Goal: Transaction & Acquisition: Download file/media

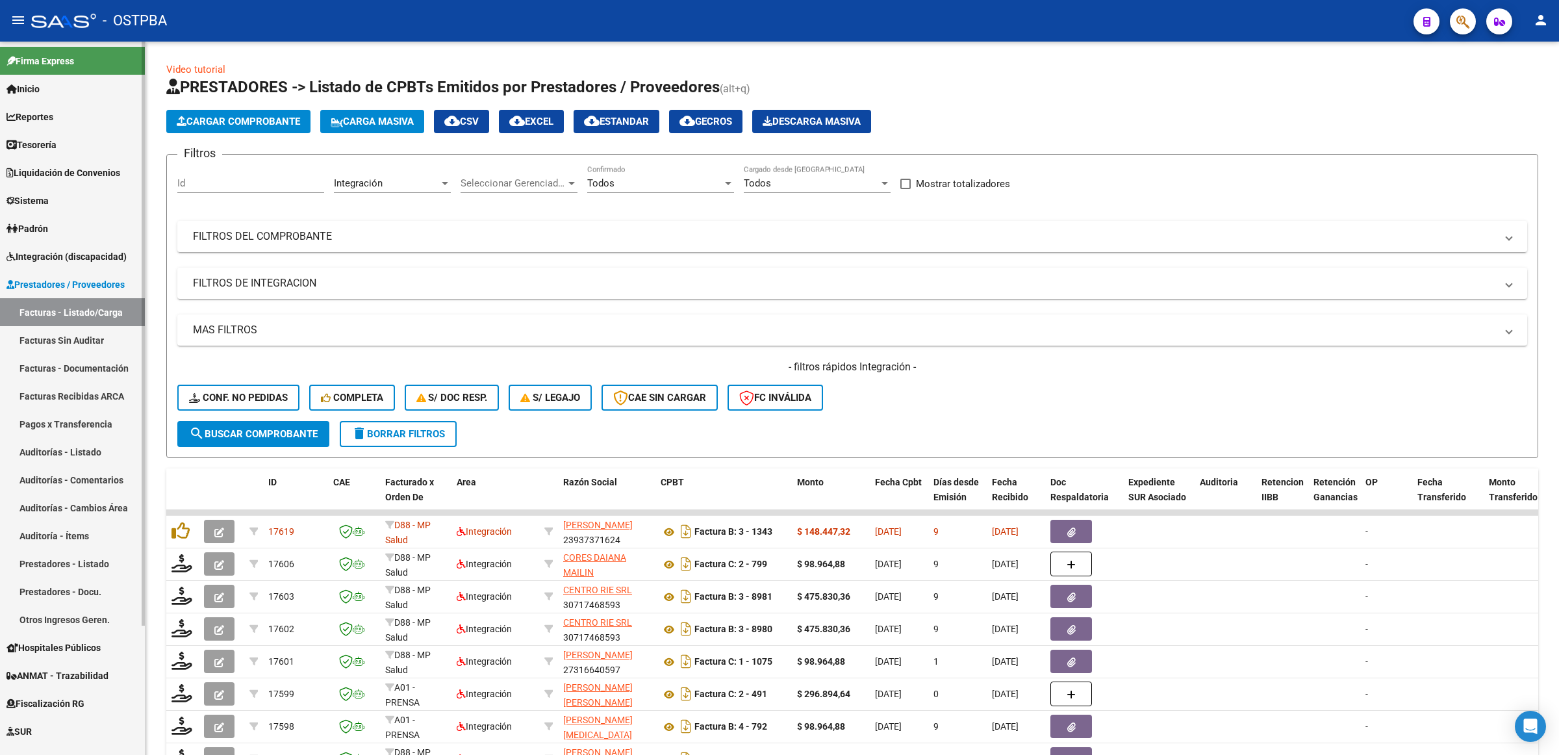
click at [91, 257] on span "Integración (discapacidad)" at bounding box center [66, 256] width 120 height 14
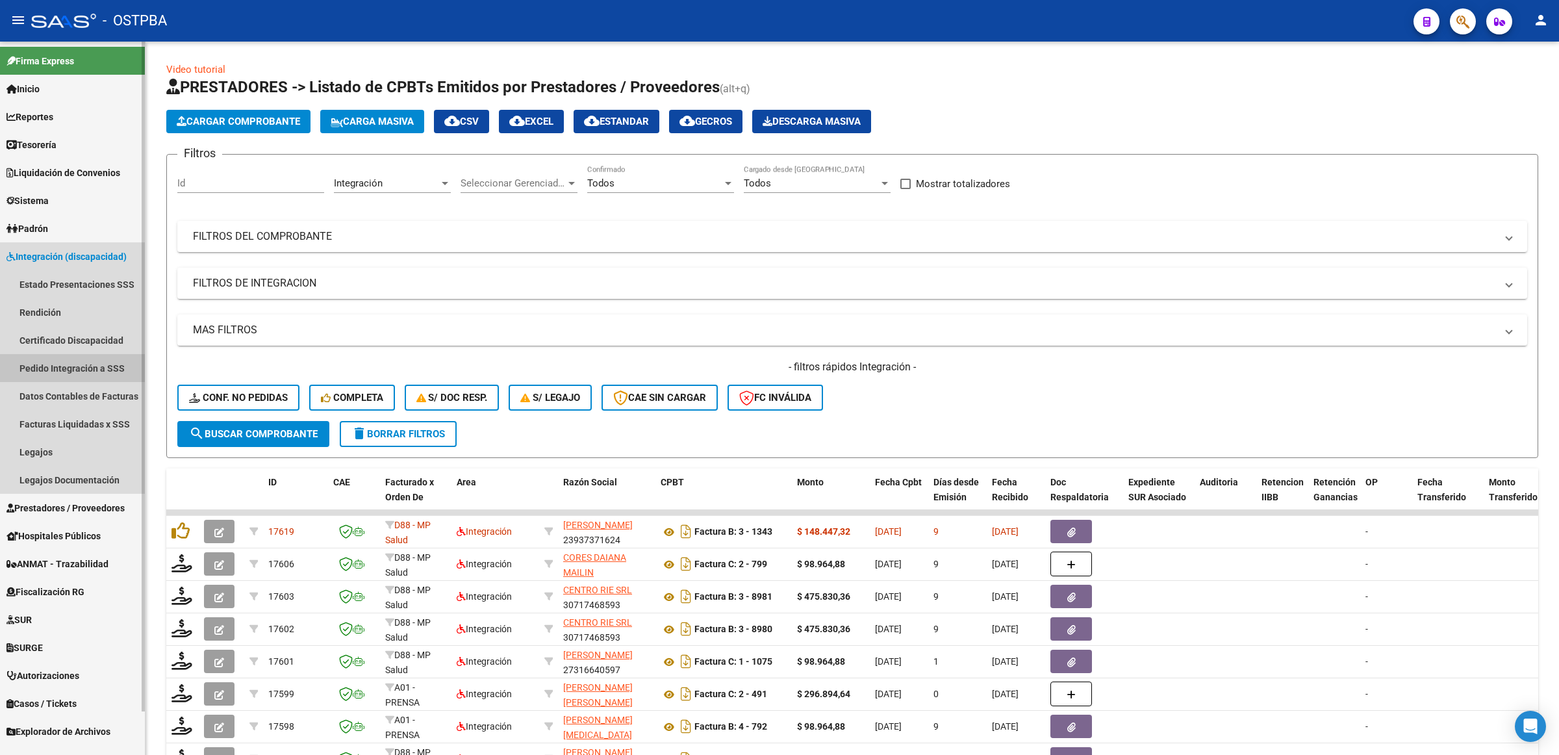
click at [102, 368] on link "Pedido Integración a SSS" at bounding box center [72, 368] width 145 height 28
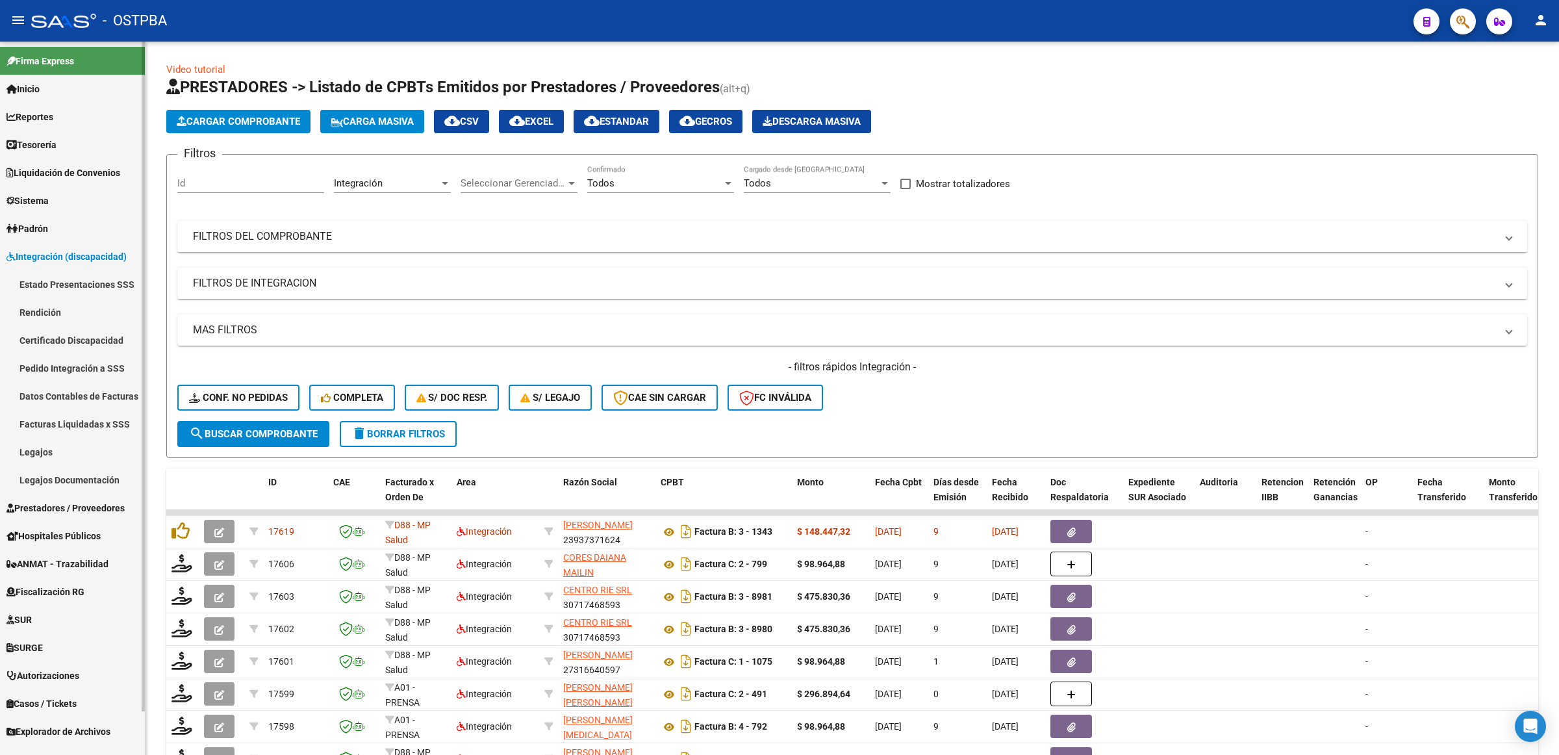
click at [63, 364] on link "Pedido Integración a SSS" at bounding box center [72, 368] width 145 height 28
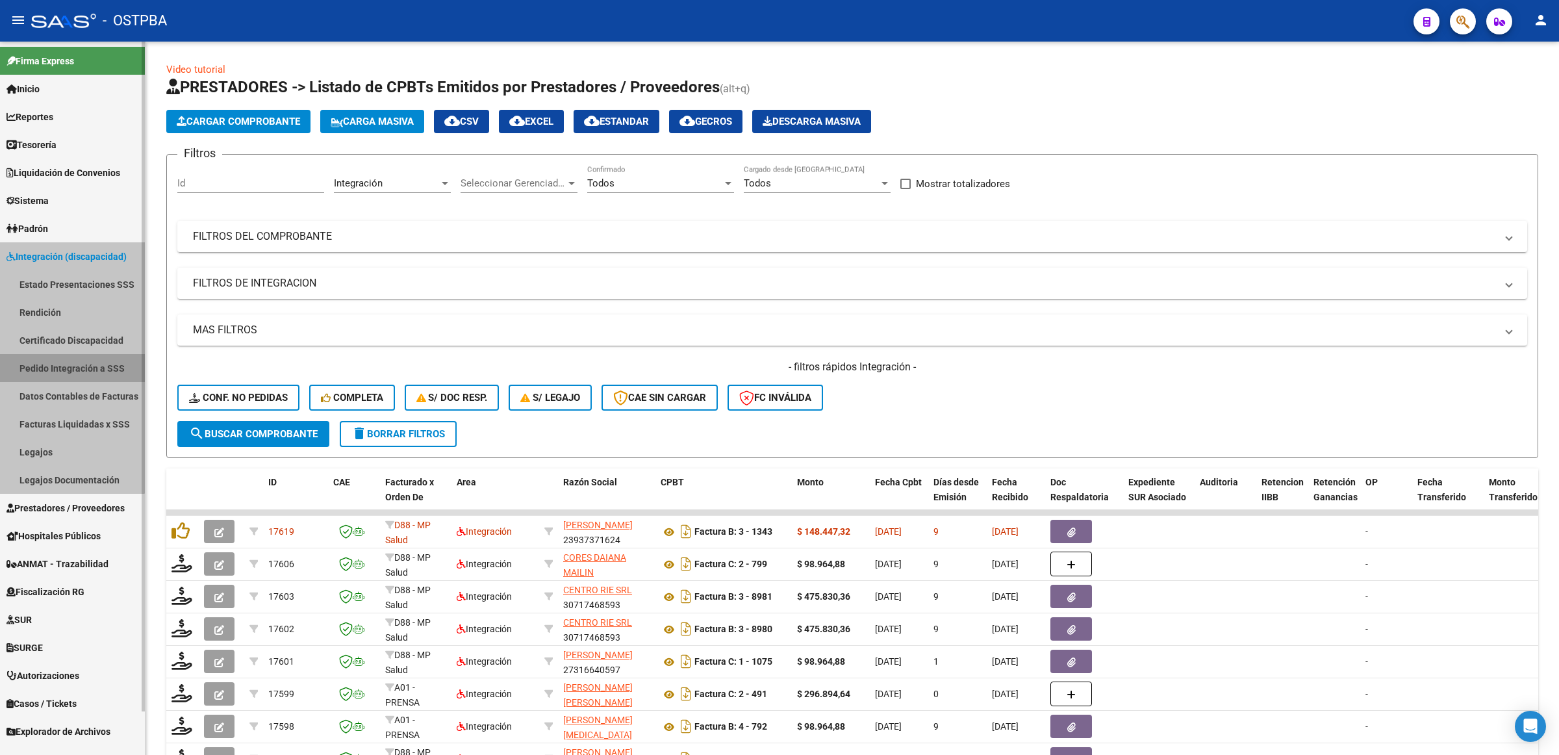
click at [63, 364] on link "Pedido Integración a SSS" at bounding box center [72, 368] width 145 height 28
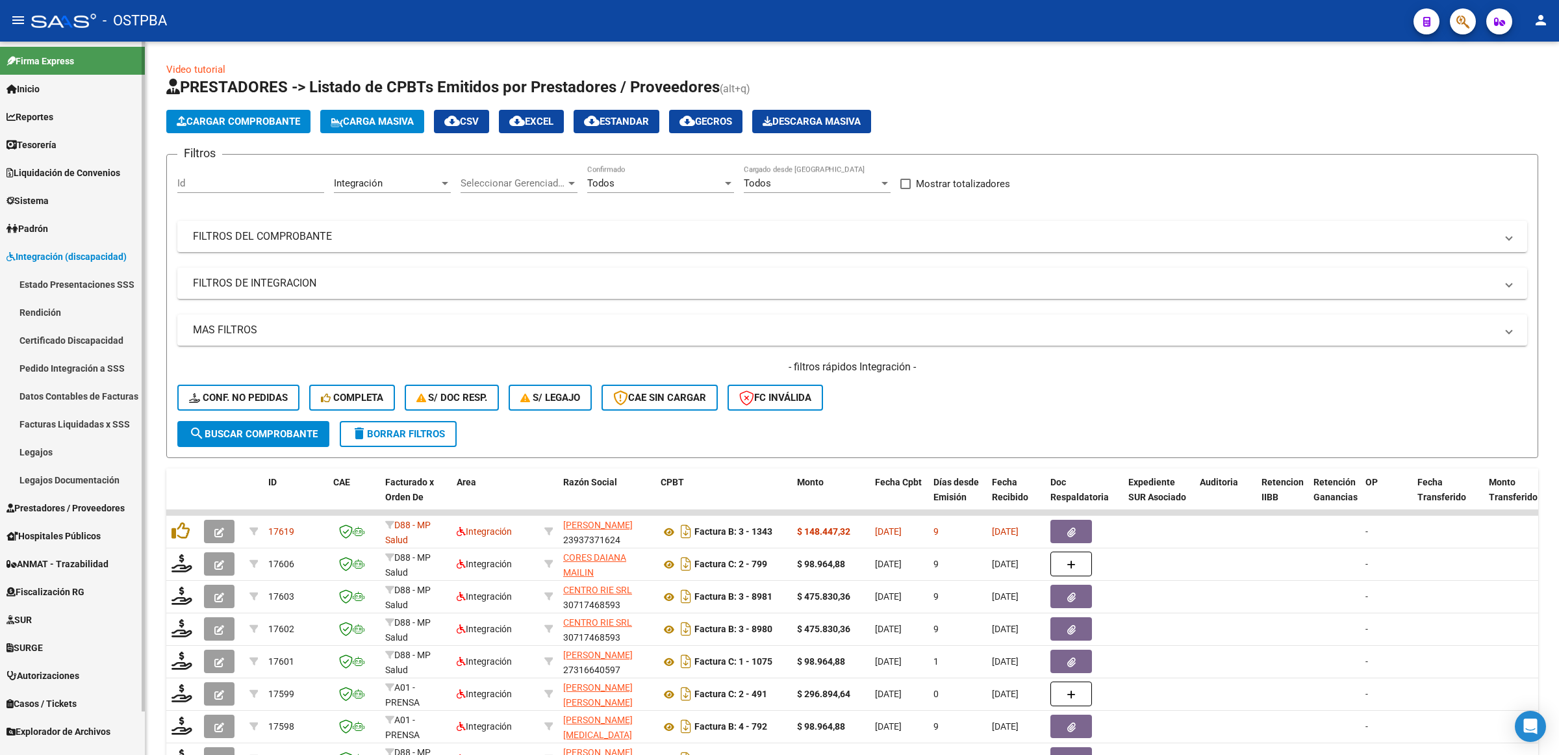
click at [63, 364] on link "Pedido Integración a SSS" at bounding box center [72, 368] width 145 height 28
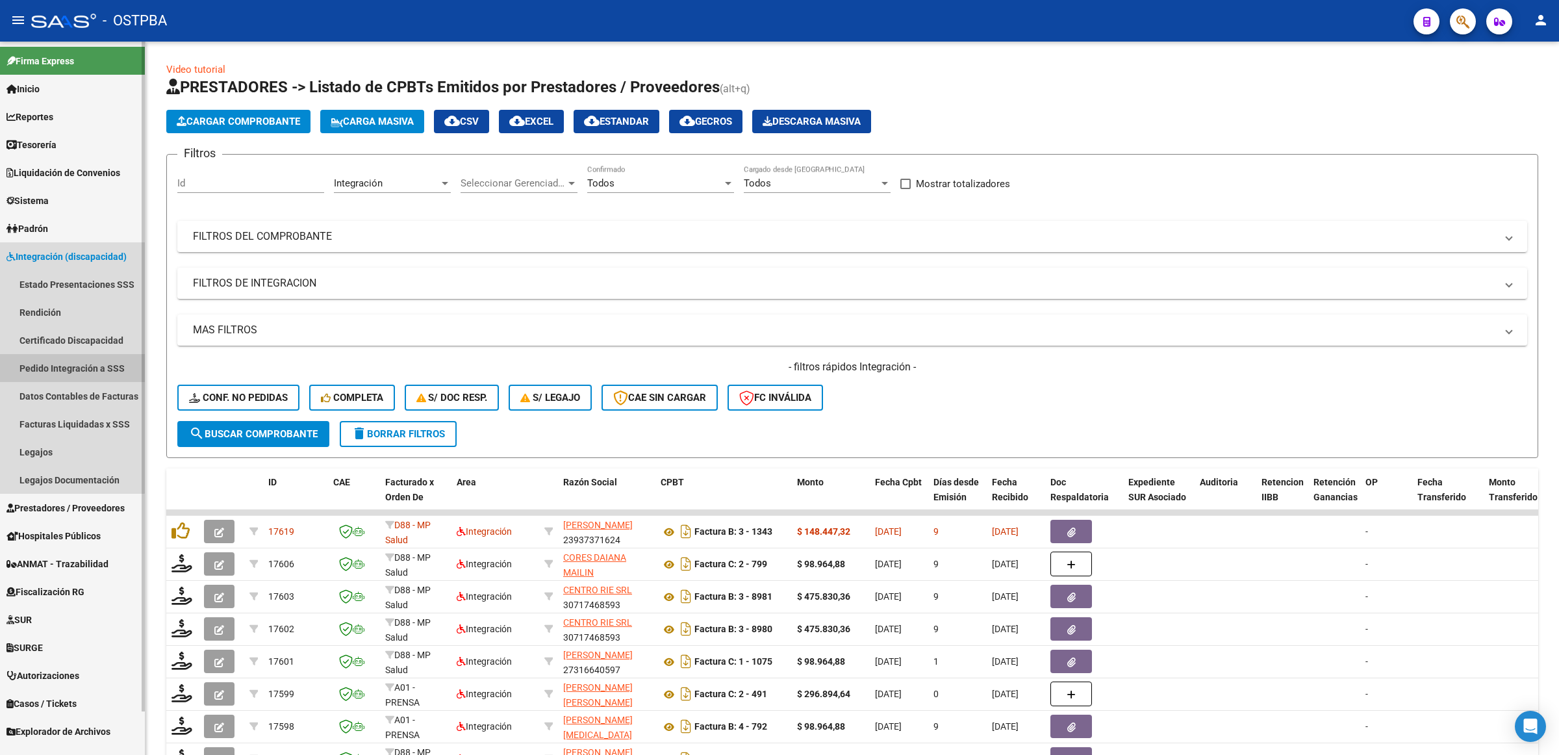
click at [63, 364] on link "Pedido Integración a SSS" at bounding box center [72, 368] width 145 height 28
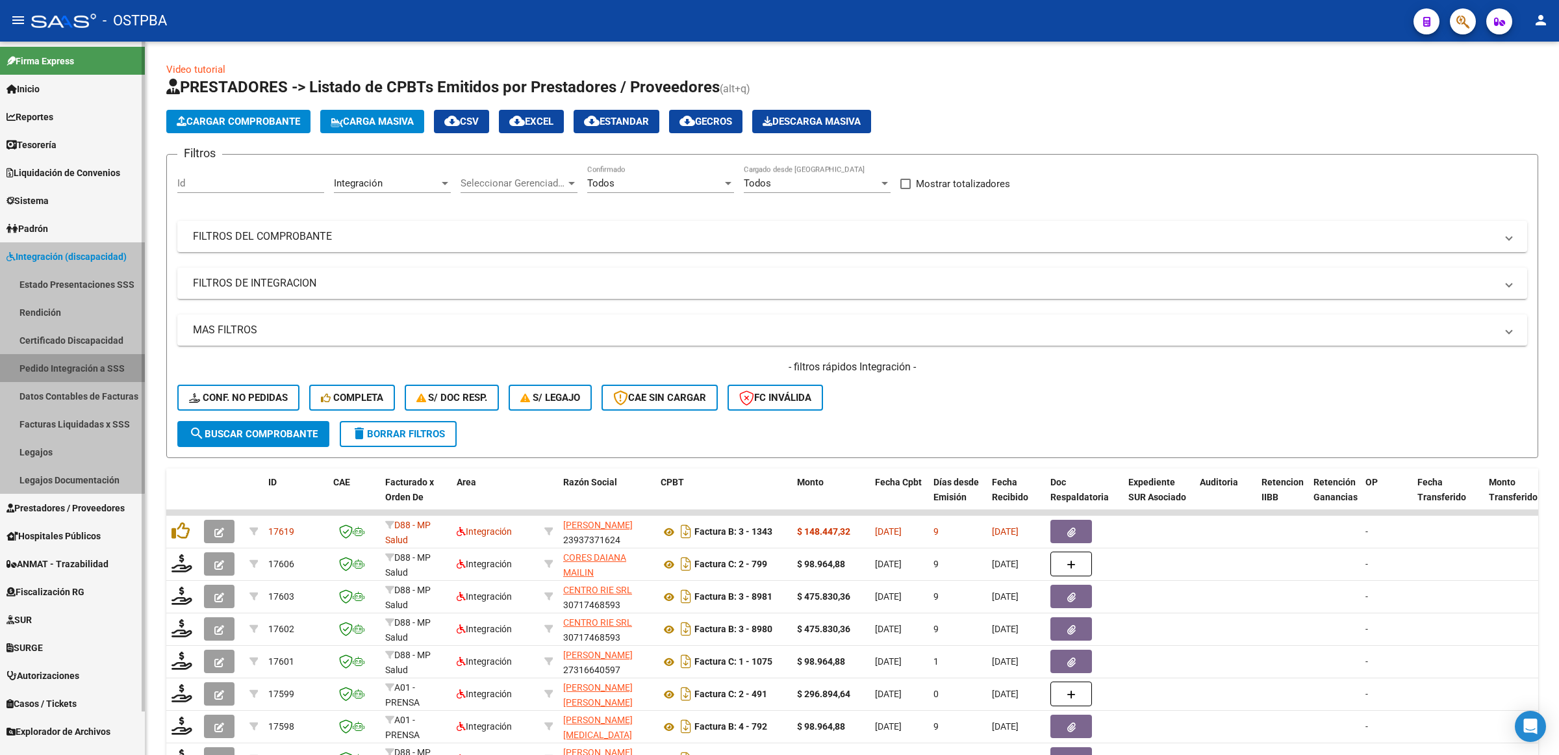
click at [63, 364] on link "Pedido Integración a SSS" at bounding box center [72, 368] width 145 height 28
click at [64, 364] on link "Pedido Integración a SSS" at bounding box center [72, 368] width 145 height 28
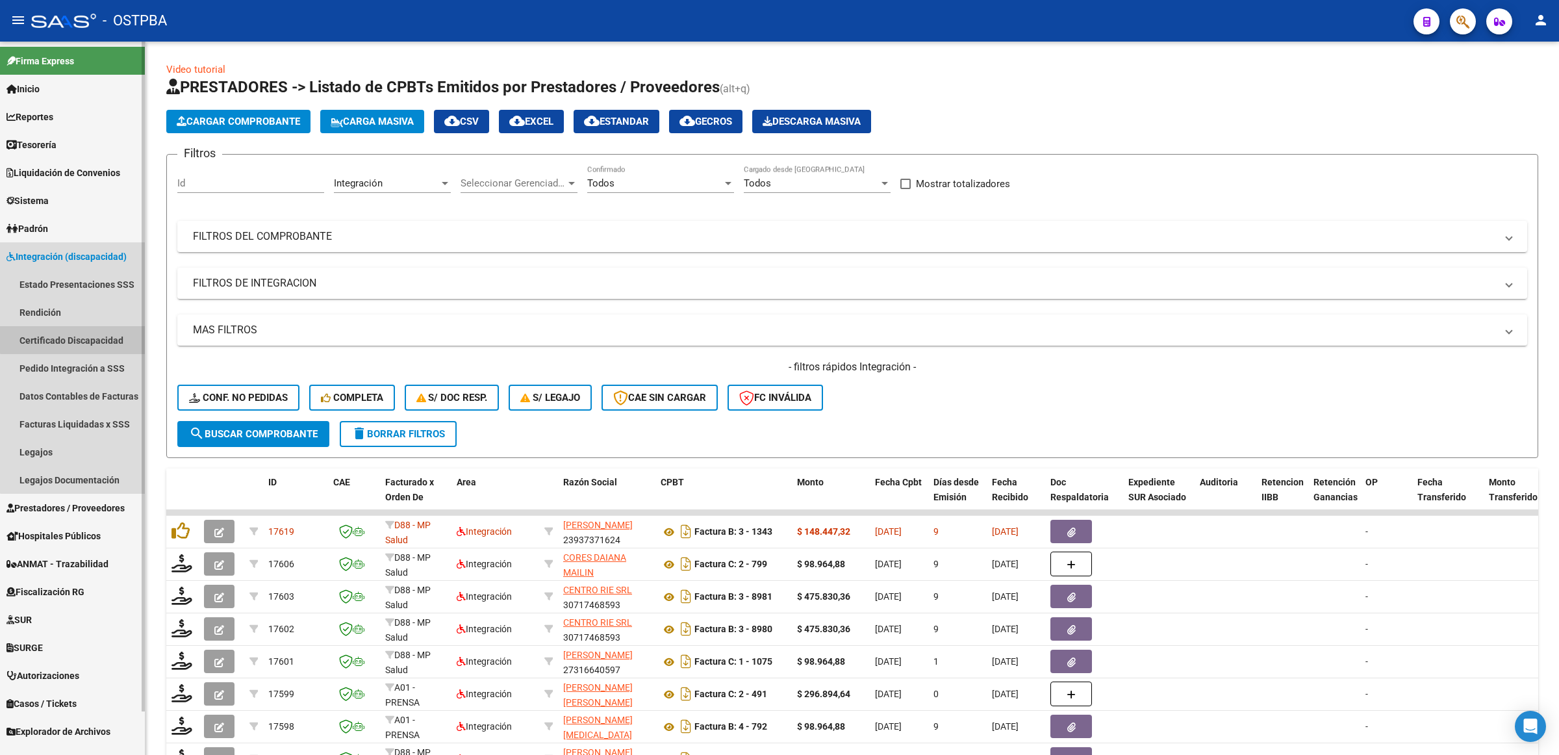
click at [77, 327] on link "Certificado Discapacidad" at bounding box center [72, 340] width 145 height 28
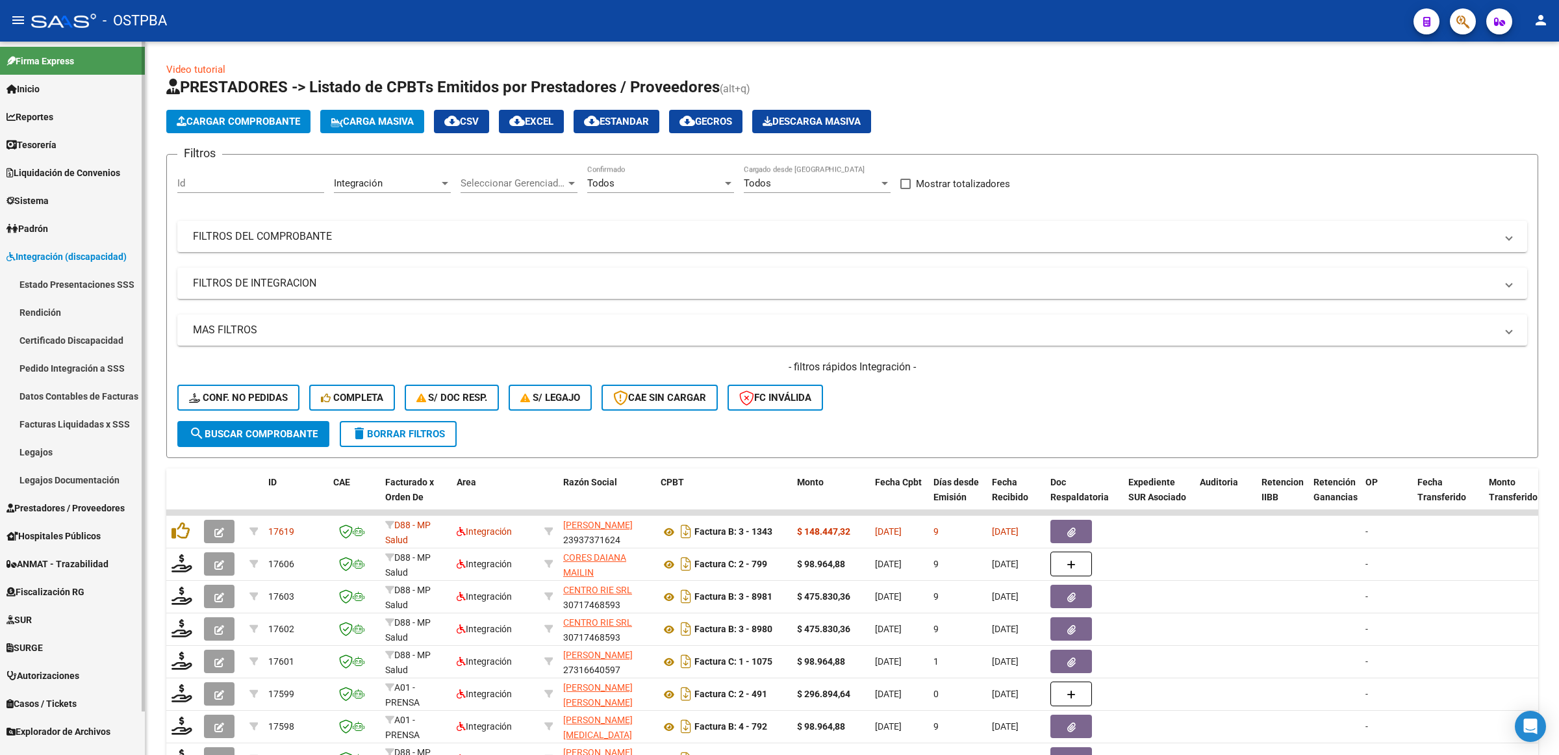
click at [49, 300] on link "Rendición" at bounding box center [72, 312] width 145 height 28
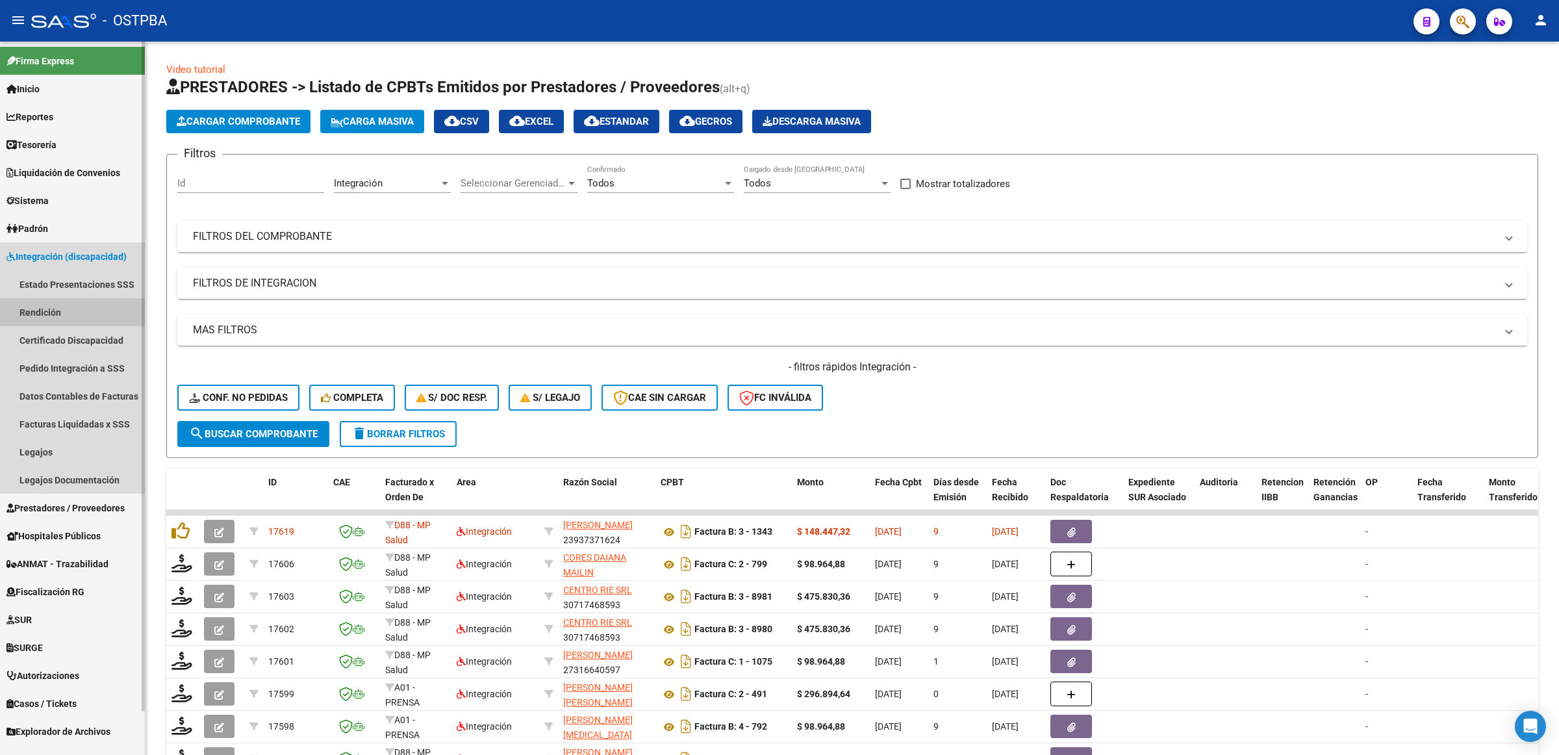
click at [50, 299] on link "Rendición" at bounding box center [72, 312] width 145 height 28
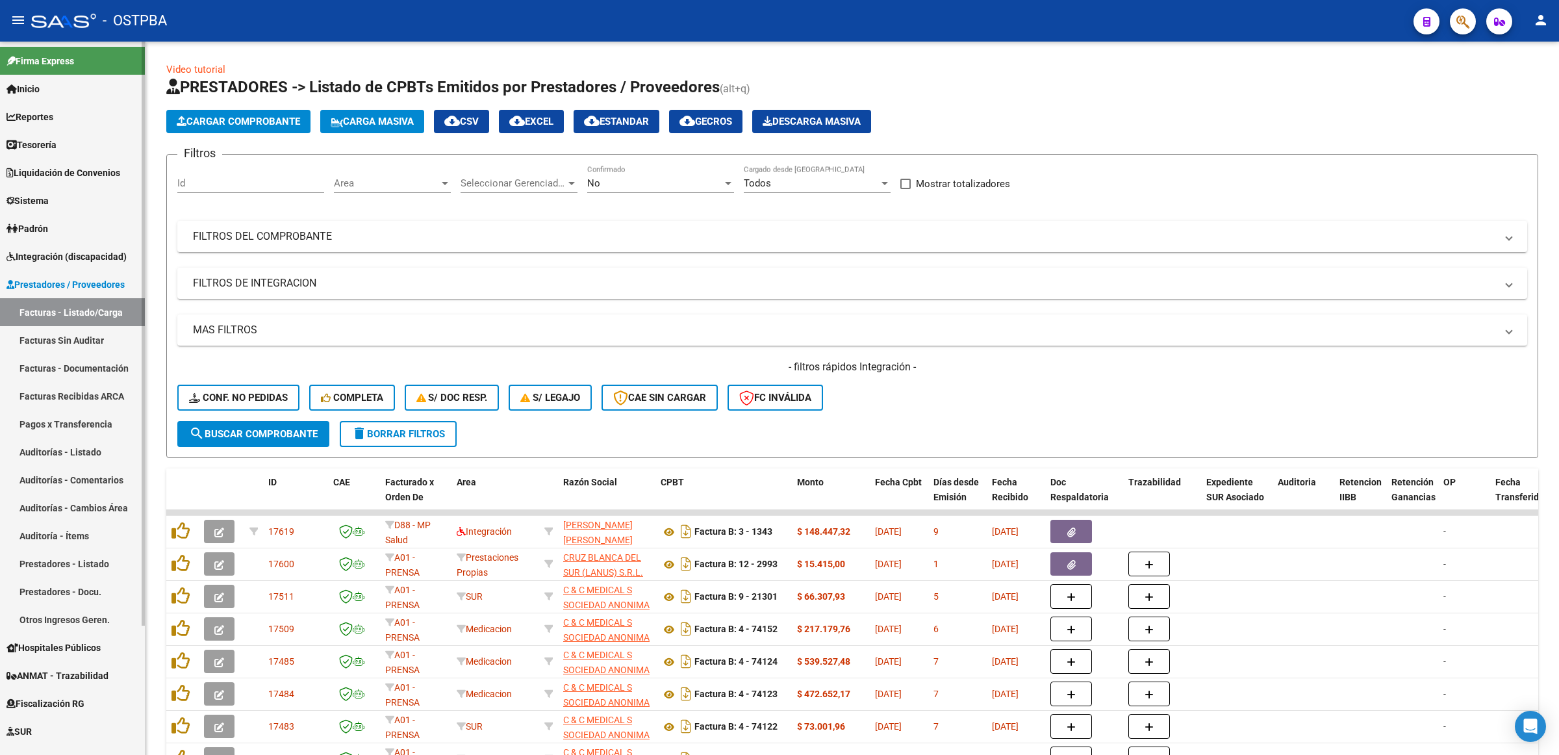
click at [71, 250] on span "Integración (discapacidad)" at bounding box center [66, 256] width 120 height 14
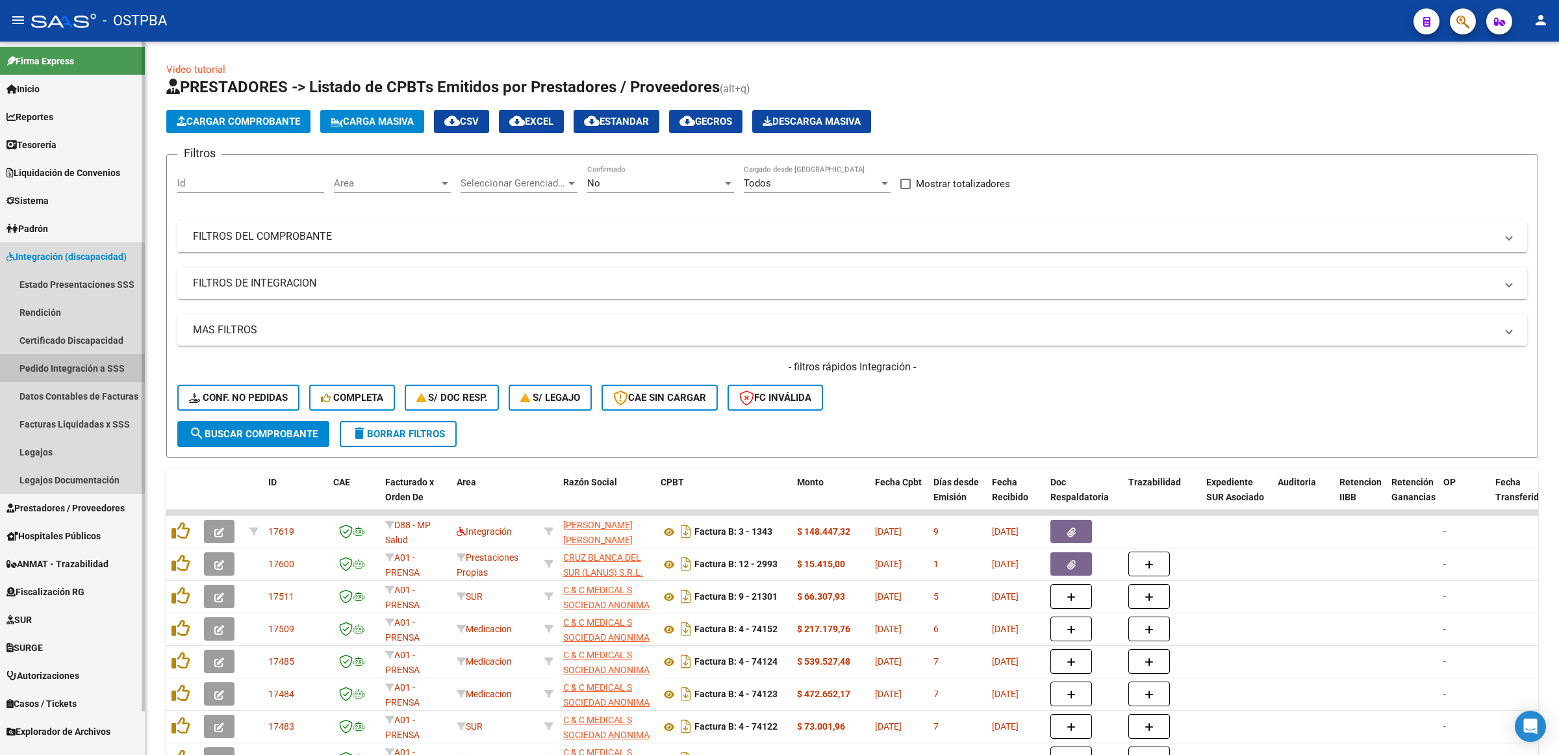
click at [65, 368] on link "Pedido Integración a SSS" at bounding box center [72, 368] width 145 height 28
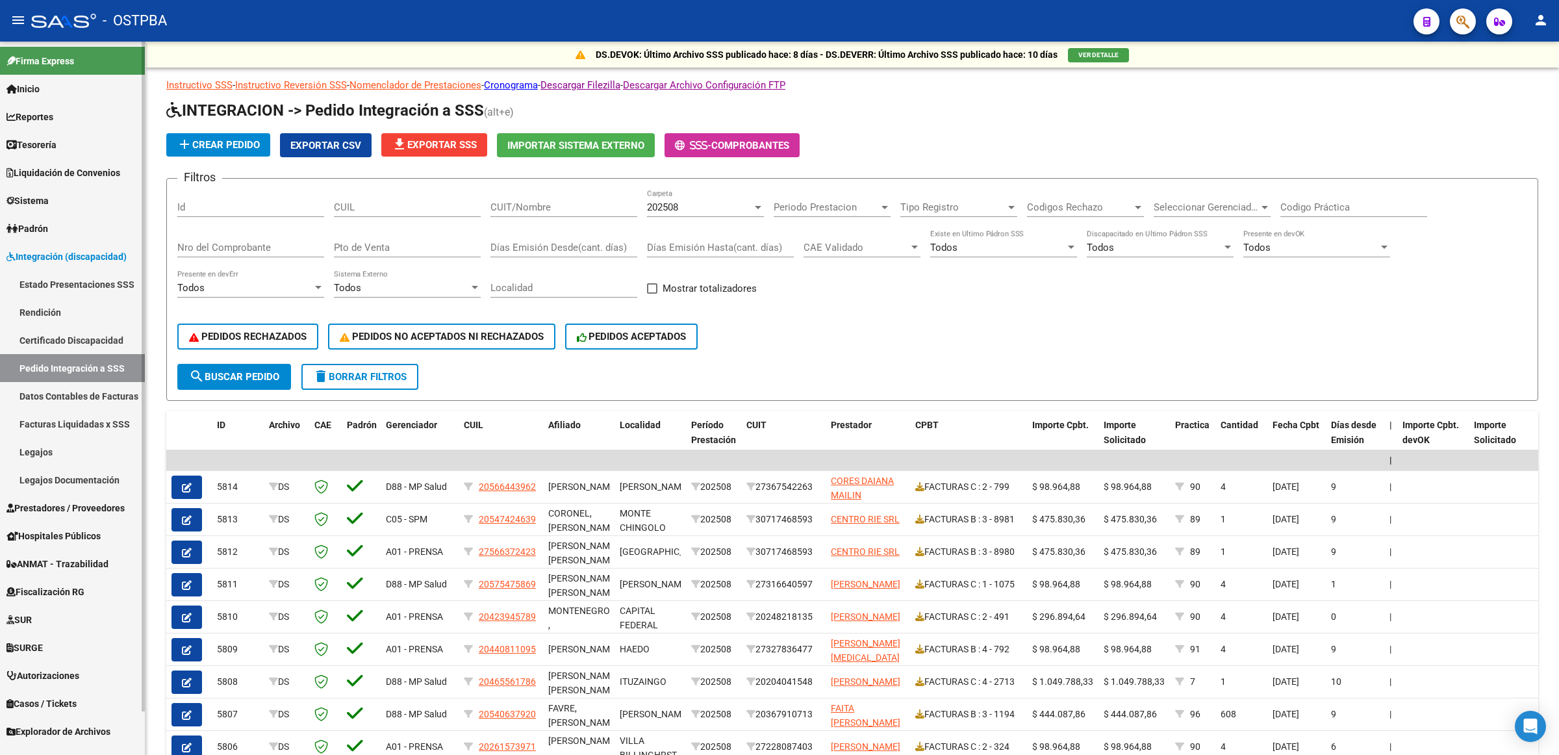
click at [60, 423] on link "Facturas Liquidadas x SSS" at bounding box center [72, 424] width 145 height 28
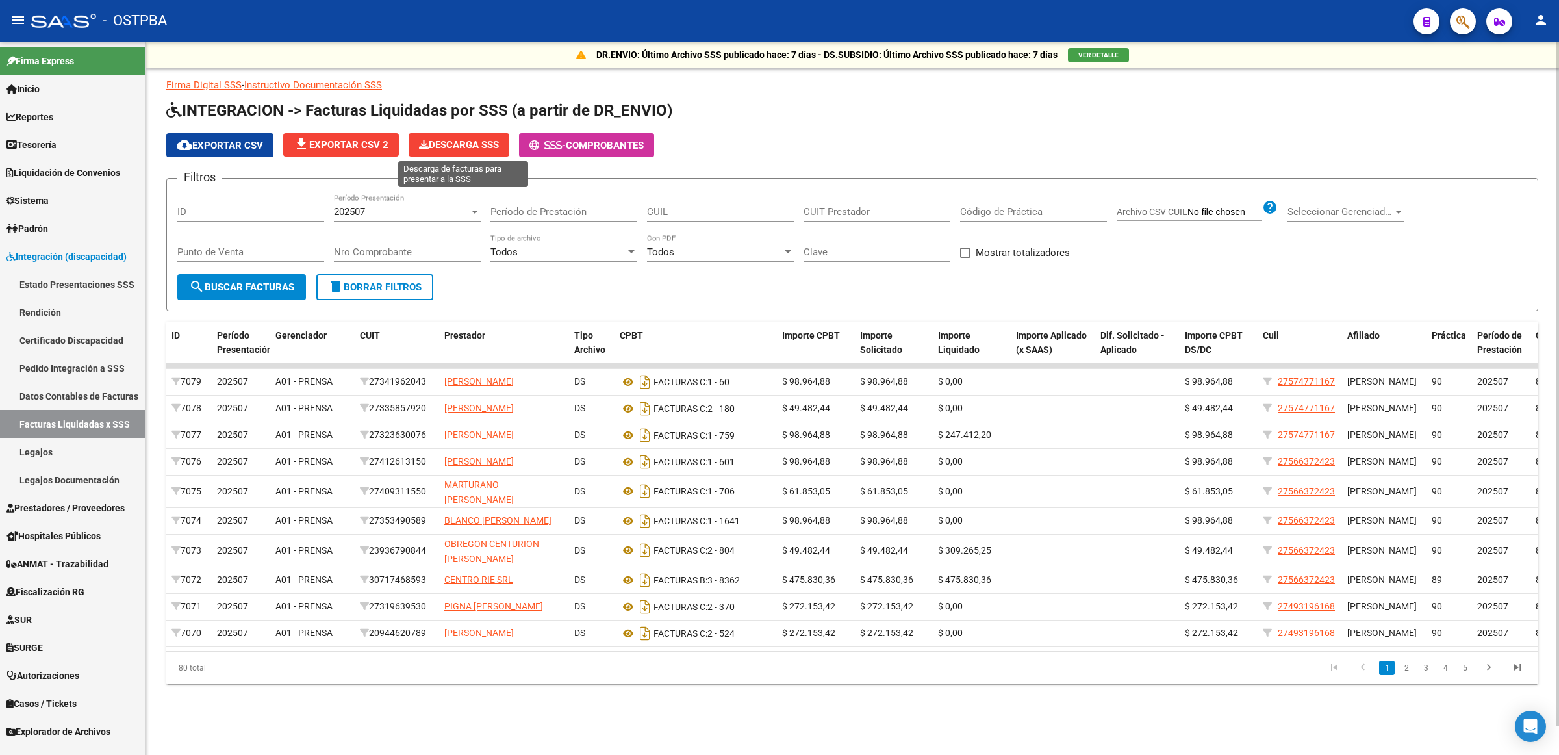
click at [476, 144] on span "Descarga SSS" at bounding box center [459, 145] width 80 height 12
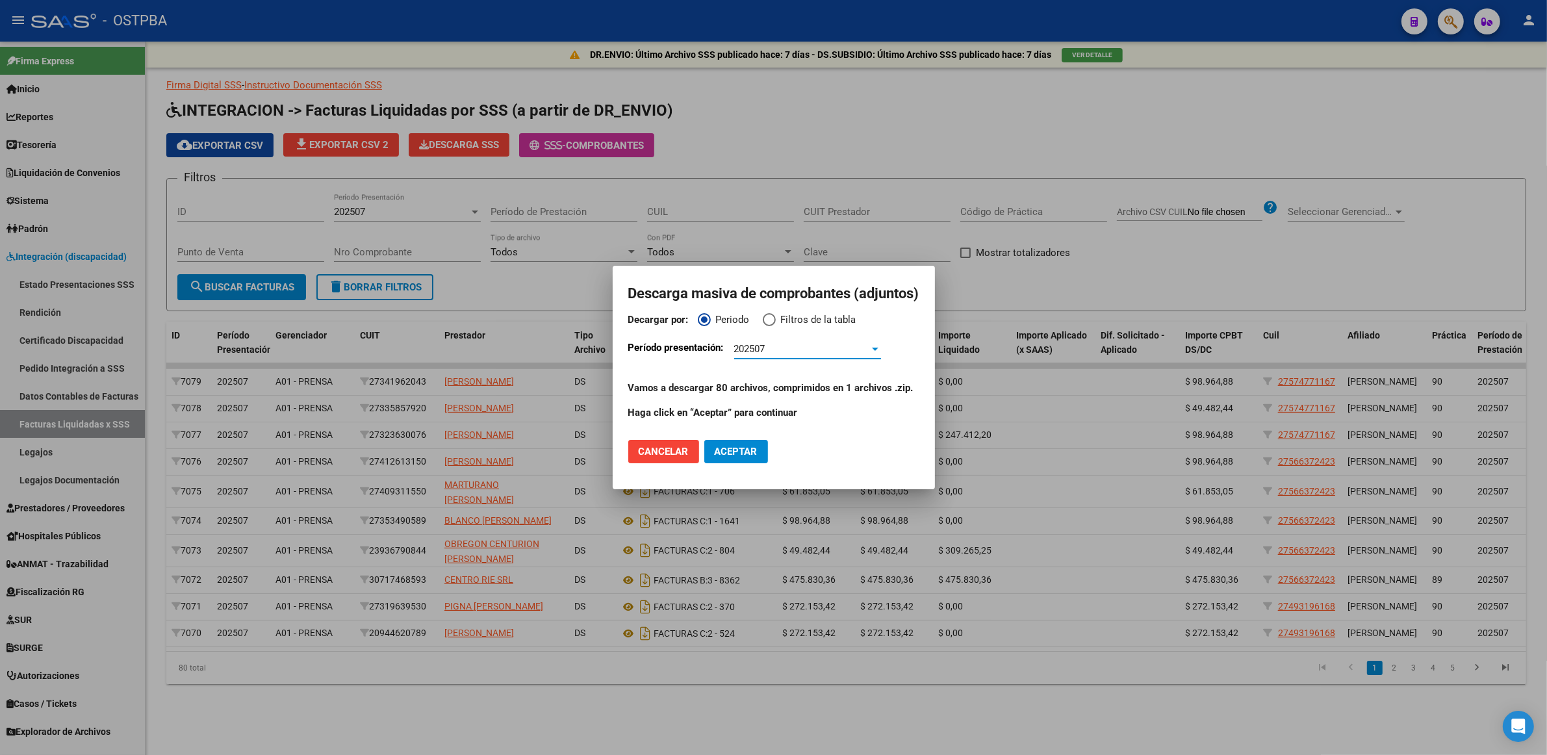
click at [723, 454] on span "Aceptar" at bounding box center [736, 452] width 43 height 12
